Goal: Task Accomplishment & Management: Use online tool/utility

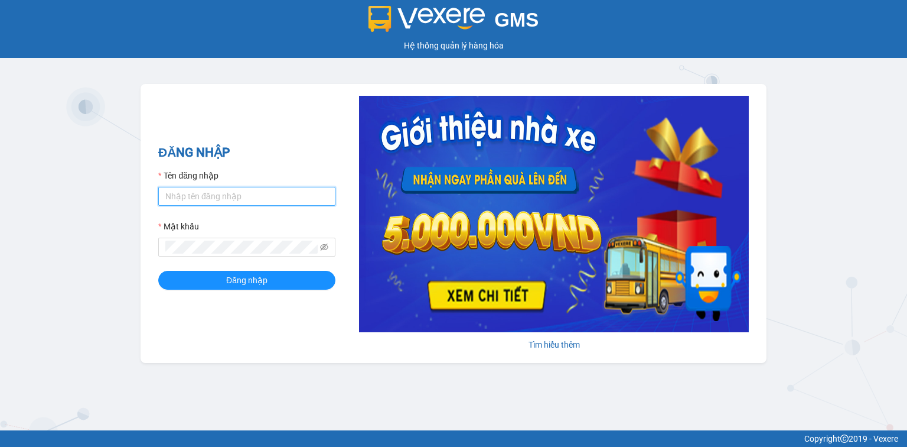
drag, startPoint x: 253, startPoint y: 193, endPoint x: 252, endPoint y: 199, distance: 6.2
click at [253, 195] on input "Tên đăng nhập" at bounding box center [246, 196] width 177 height 19
click at [321, 248] on icon "eye-invisible" at bounding box center [325, 246] width 8 height 7
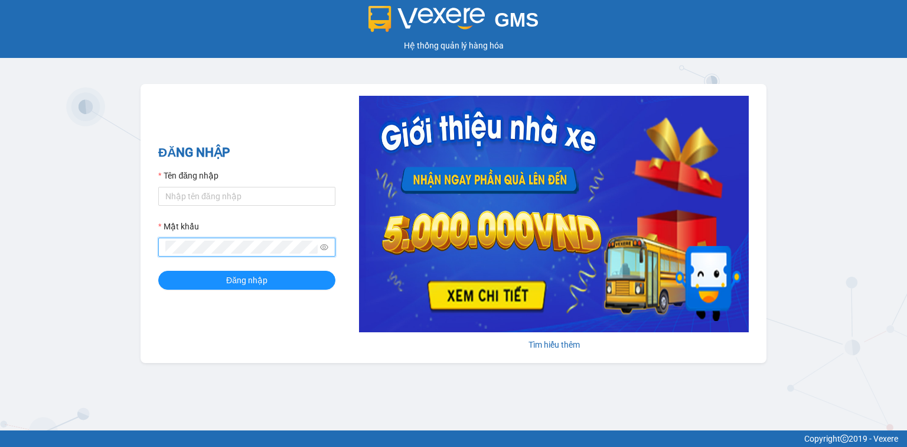
click at [158, 271] on button "Đăng nhập" at bounding box center [246, 280] width 177 height 19
click at [211, 191] on input "Tên đăng nhập" at bounding box center [246, 196] width 177 height 19
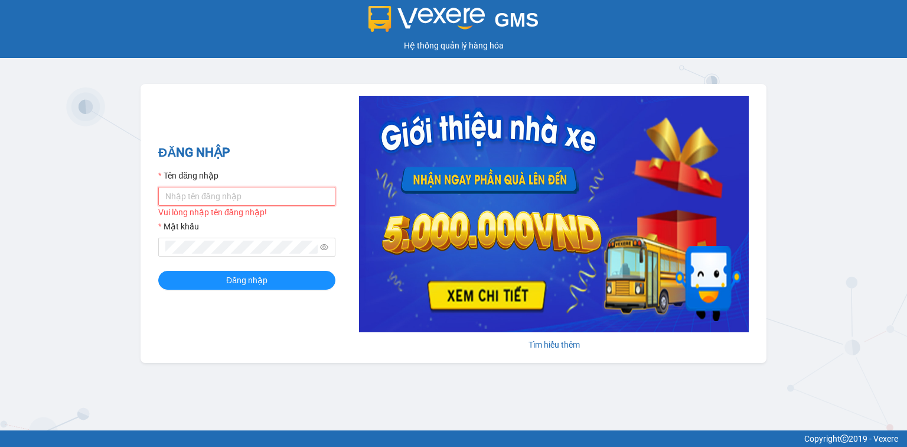
type input "ngansg.giaphuc"
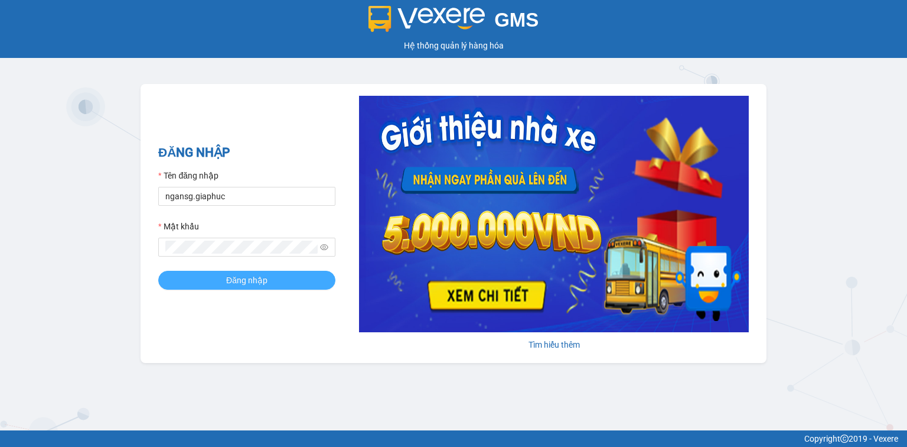
click at [286, 280] on button "Đăng nhập" at bounding box center [246, 280] width 177 height 19
